Goal: Navigation & Orientation: Find specific page/section

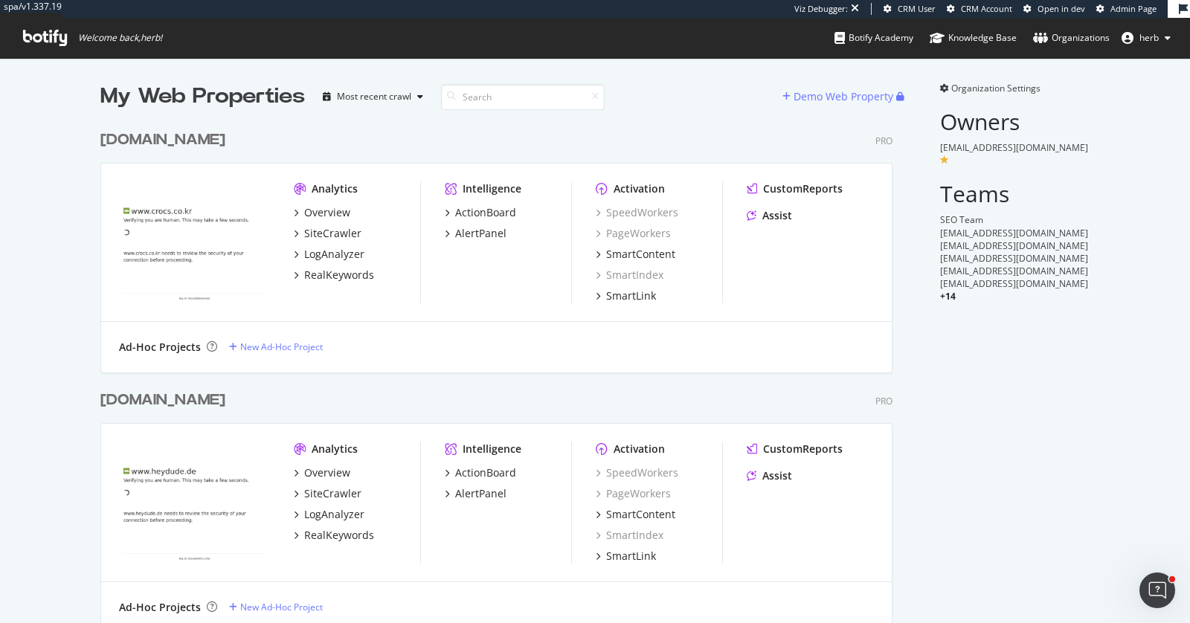
scroll to position [3917, 804]
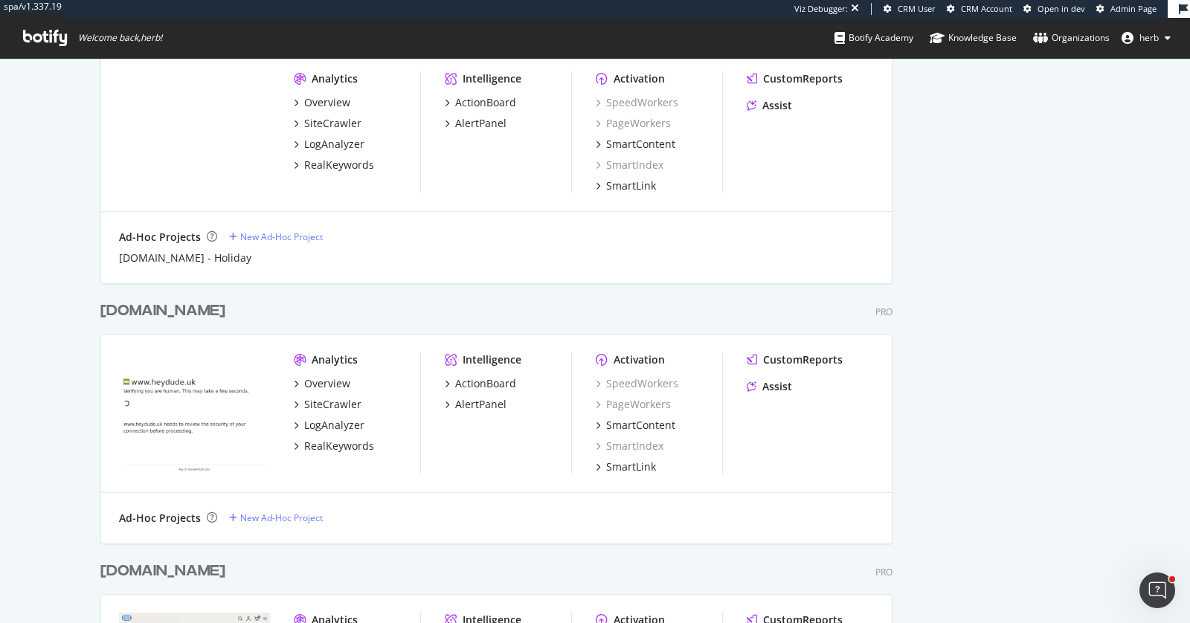
scroll to position [1160, 0]
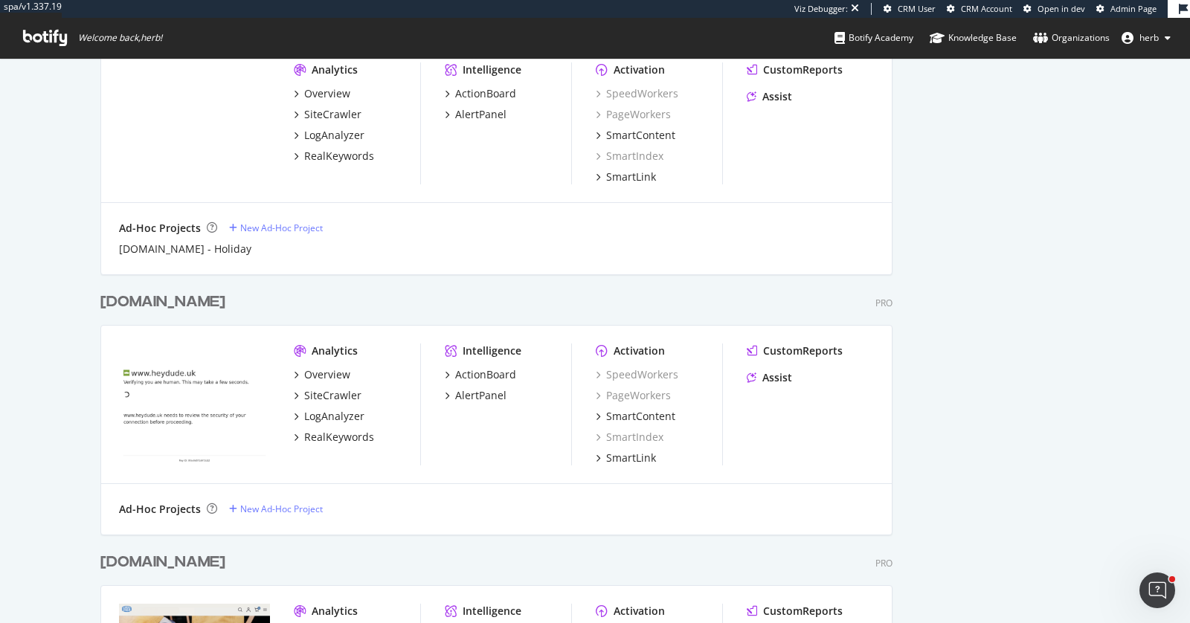
click at [158, 303] on div "heydude.uk" at bounding box center [162, 303] width 125 height 22
